Goal: Information Seeking & Learning: Learn about a topic

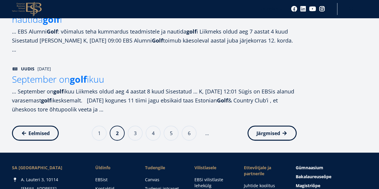
scroll to position [571, 0]
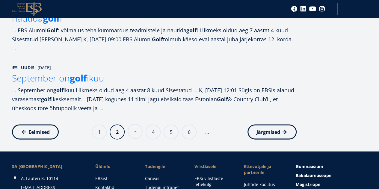
click at [135, 129] on link "Page 3" at bounding box center [135, 131] width 15 height 15
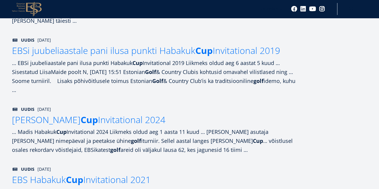
scroll to position [517, 0]
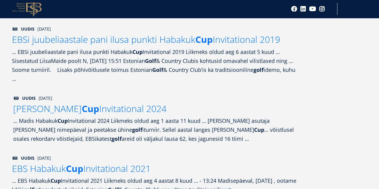
click at [148, 102] on span "Madis Habakuk Cup Invitational 2024" at bounding box center [89, 108] width 153 height 12
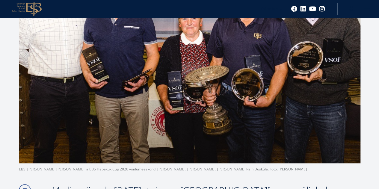
scroll to position [185, 0]
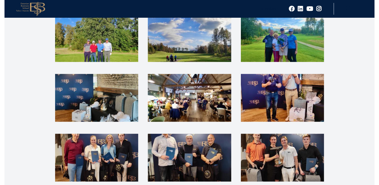
scroll to position [1120, 0]
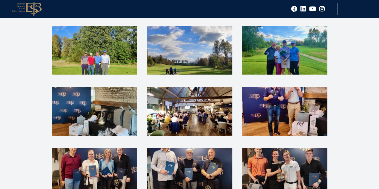
click at [201, 157] on img at bounding box center [189, 172] width 85 height 49
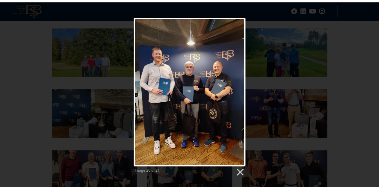
scroll to position [1120, 0]
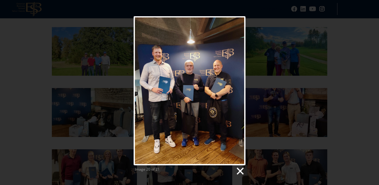
click at [242, 168] on link at bounding box center [239, 170] width 9 height 9
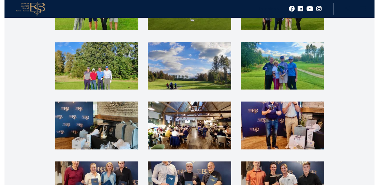
scroll to position [1102, 0]
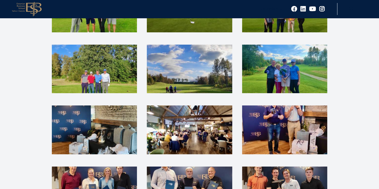
click at [100, 45] on img at bounding box center [94, 69] width 85 height 49
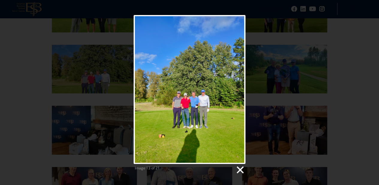
click at [242, 172] on link at bounding box center [239, 169] width 9 height 9
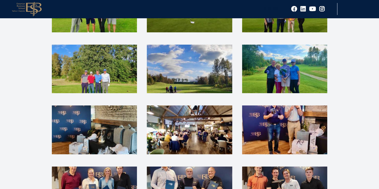
click at [303, 57] on img at bounding box center [284, 69] width 85 height 49
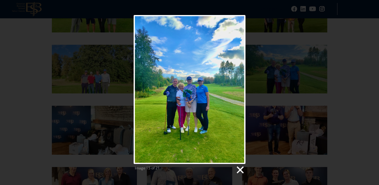
click at [239, 171] on link at bounding box center [239, 169] width 9 height 9
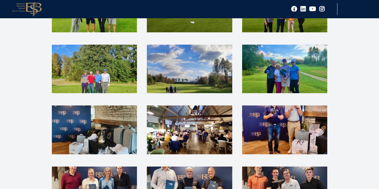
click at [164, 117] on img at bounding box center [189, 129] width 85 height 49
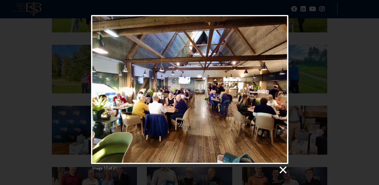
click at [284, 171] on link at bounding box center [282, 169] width 9 height 9
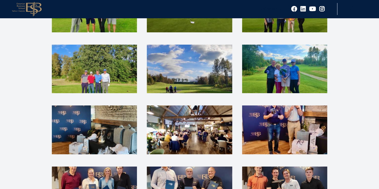
click at [312, 112] on img at bounding box center [284, 129] width 85 height 49
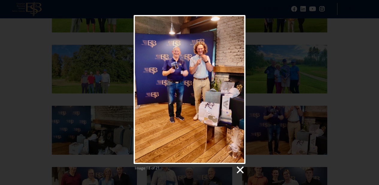
click at [241, 170] on link at bounding box center [239, 169] width 9 height 9
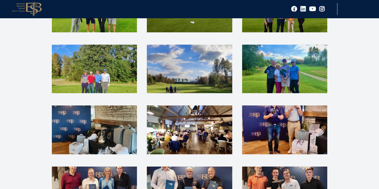
click at [108, 167] on img at bounding box center [94, 191] width 85 height 49
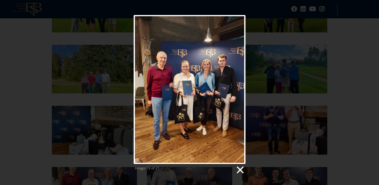
click at [238, 166] on link at bounding box center [239, 169] width 9 height 9
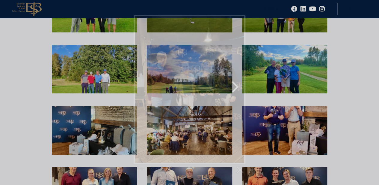
click at [194, 163] on link "Next image" at bounding box center [210, 89] width 72 height 149
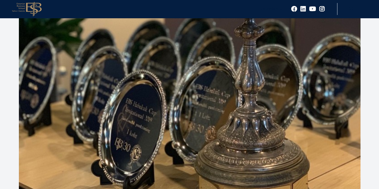
scroll to position [213, 0]
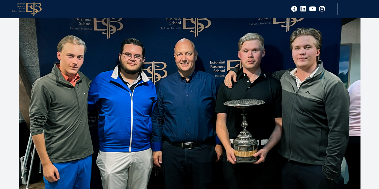
scroll to position [102, 0]
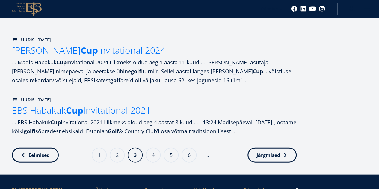
scroll to position [582, 0]
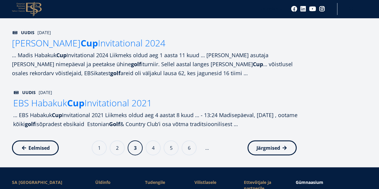
click at [119, 97] on span "EBS Habakuk Cup Invitational 2021" at bounding box center [82, 103] width 139 height 12
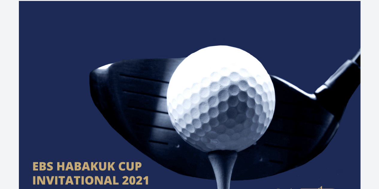
drag, startPoint x: 380, startPoint y: 11, endPoint x: 377, endPoint y: 31, distance: 20.2
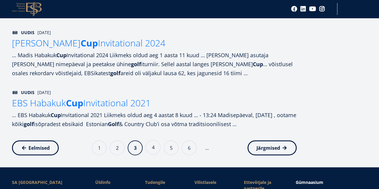
click at [149, 140] on link "Page 4" at bounding box center [153, 147] width 15 height 15
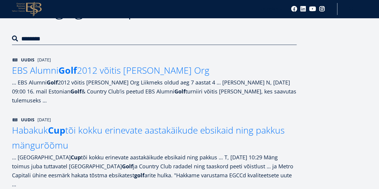
scroll to position [74, 0]
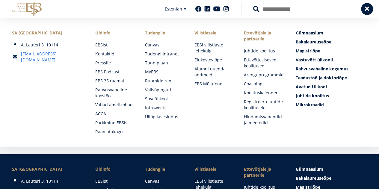
scroll to position [703, 0]
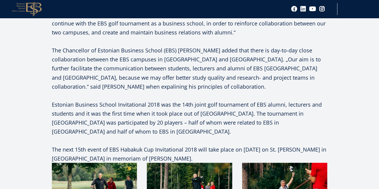
scroll to position [497, 0]
